Goal: Obtain resource: Download file/media

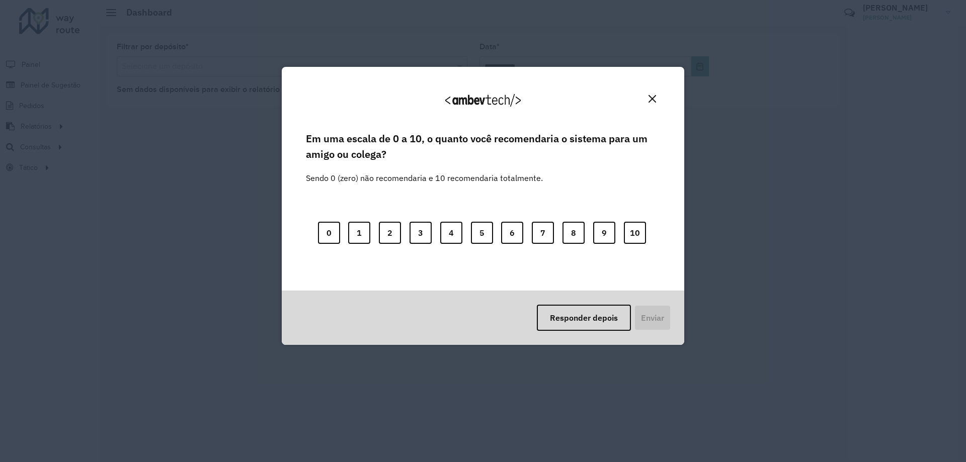
click at [578, 332] on div "Responder depois Enviar" at bounding box center [483, 318] width 402 height 54
click at [578, 319] on button "Responder depois" at bounding box center [584, 318] width 94 height 26
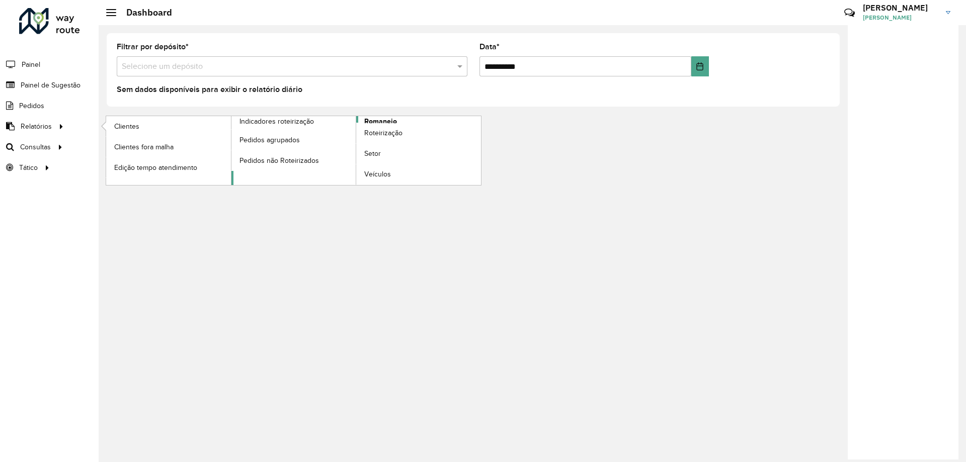
click at [382, 120] on span "Romaneio" at bounding box center [380, 121] width 33 height 11
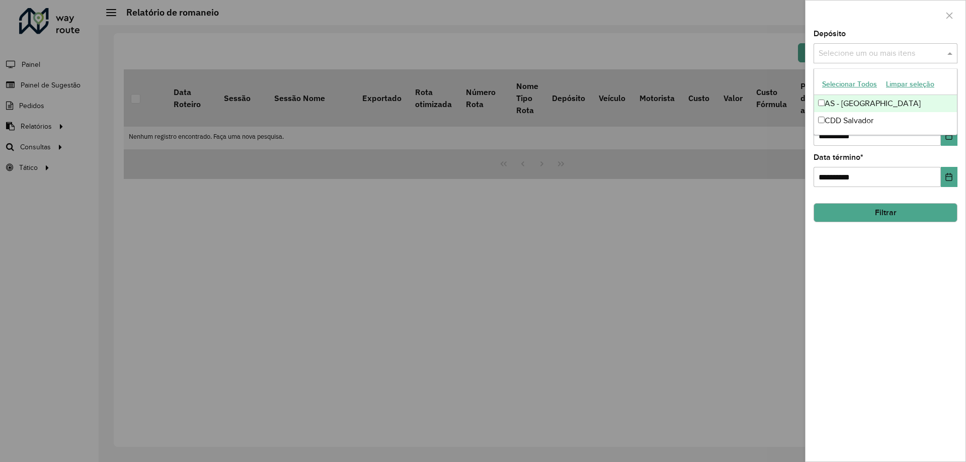
click at [882, 52] on input "text" at bounding box center [880, 54] width 129 height 12
click at [852, 124] on div "CDD Salvador" at bounding box center [885, 120] width 143 height 17
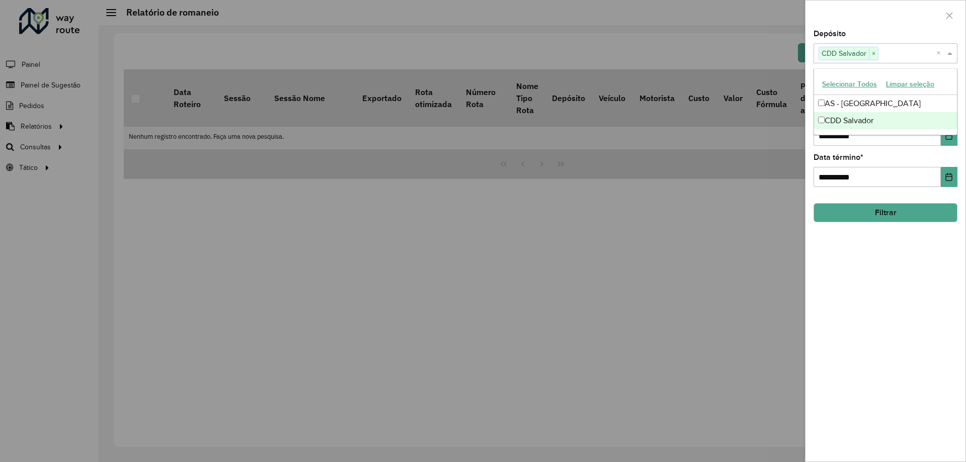
click at [879, 286] on div "**********" at bounding box center [885, 246] width 160 height 432
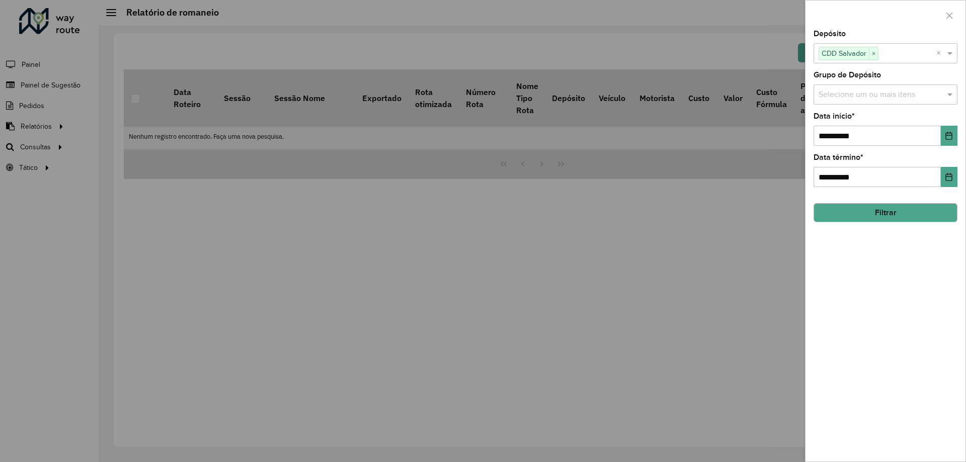
click at [880, 208] on button "Filtrar" at bounding box center [885, 212] width 144 height 19
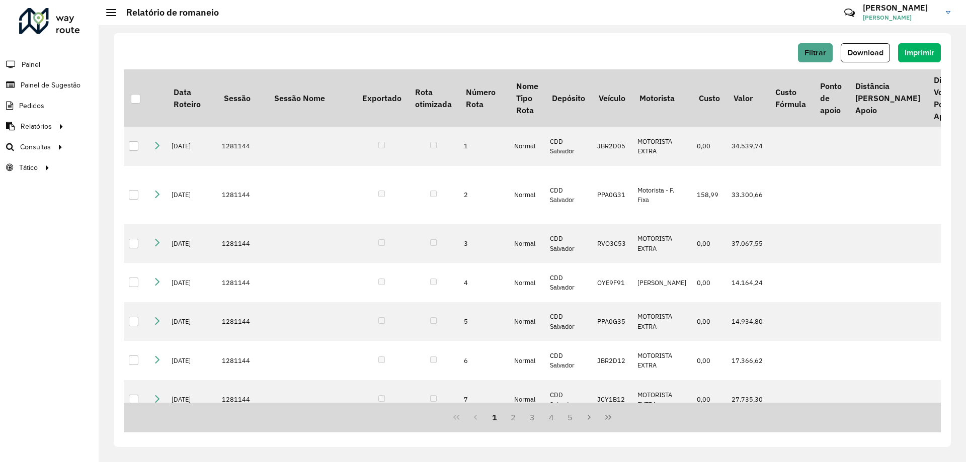
click at [57, 301] on div "Roteirizador AmbevTech Painel Painel de Sugestão Pedidos Relatórios Clientes Cl…" at bounding box center [49, 231] width 99 height 462
click at [867, 58] on button "Download" at bounding box center [864, 52] width 49 height 19
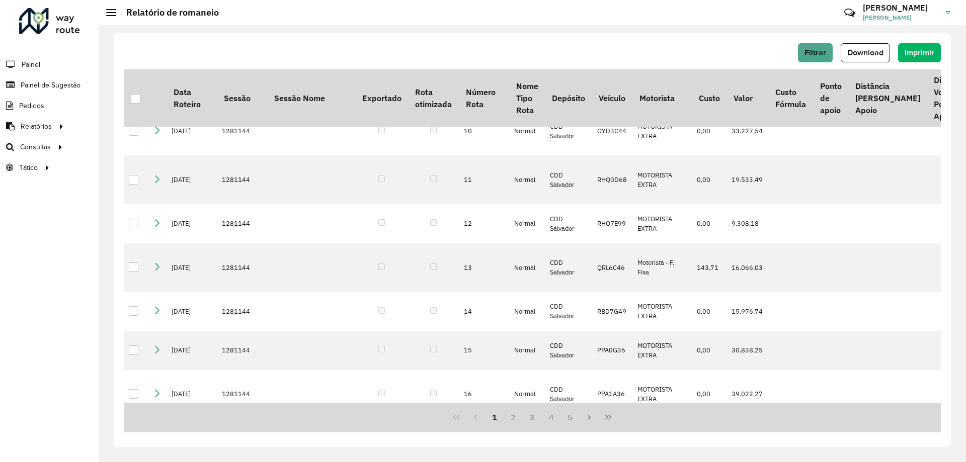
scroll to position [89, 0]
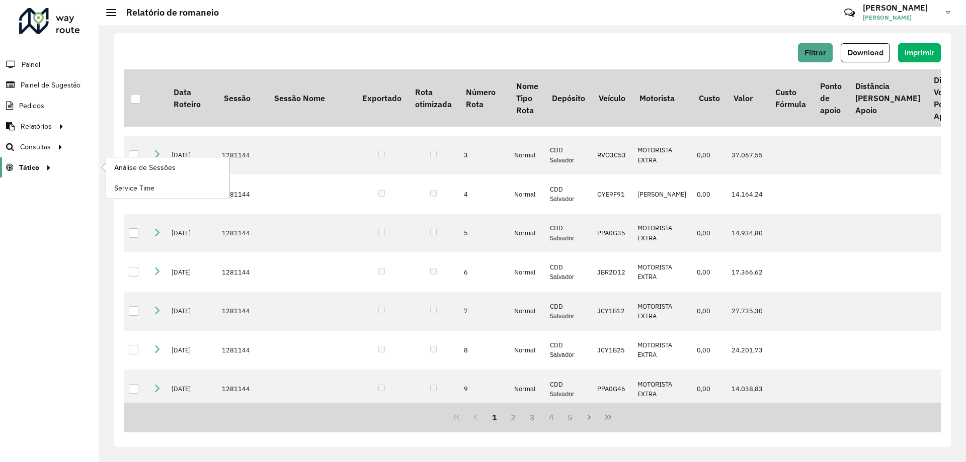
click at [50, 165] on icon at bounding box center [47, 166] width 9 height 15
